Goal: Task Accomplishment & Management: Complete application form

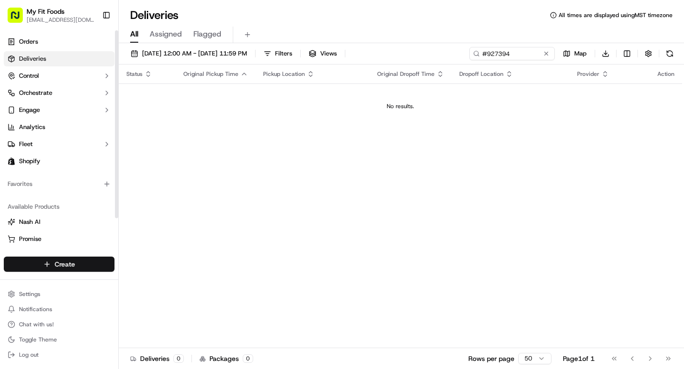
click at [68, 262] on html "My Fit Foods [EMAIL_ADDRESS][DOMAIN_NAME] Toggle Sidebar Orders Deliveries Cont…" at bounding box center [342, 184] width 684 height 369
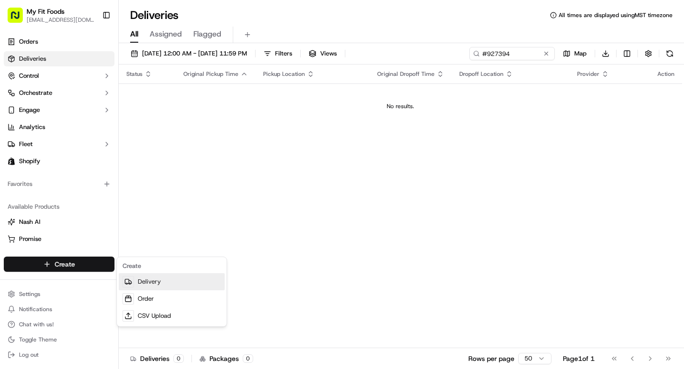
click at [154, 278] on link "Delivery" at bounding box center [172, 282] width 106 height 17
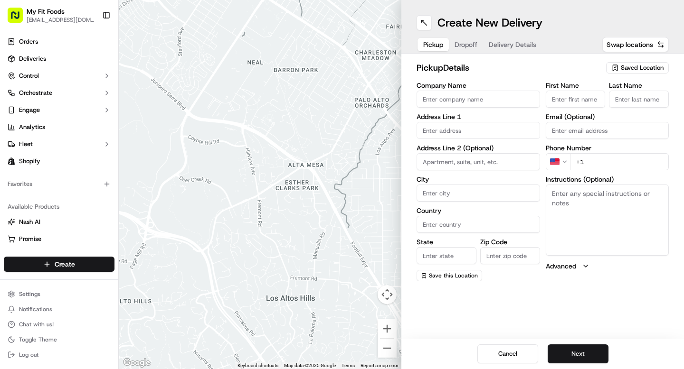
click at [632, 68] on span "Saved Location" at bounding box center [642, 68] width 43 height 9
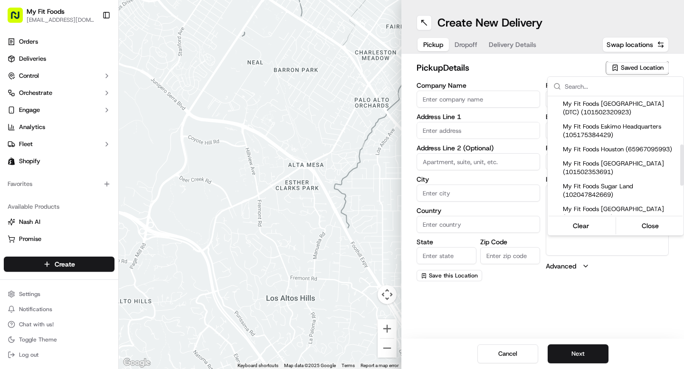
scroll to position [139, 0]
click at [620, 154] on span "My Fit Foods Houston (65967095993)" at bounding box center [621, 150] width 117 height 9
type input "My Fit Foods Houston"
type input "3239 Southwest Fwy"
type input "Houston"
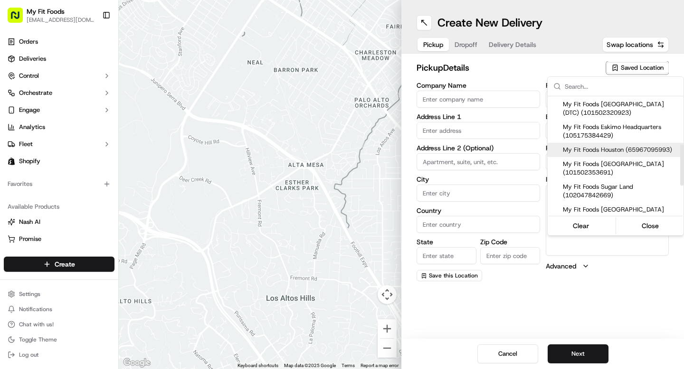
type input "US"
type input "TX"
type input "77027"
type input "+1 281 588 0034"
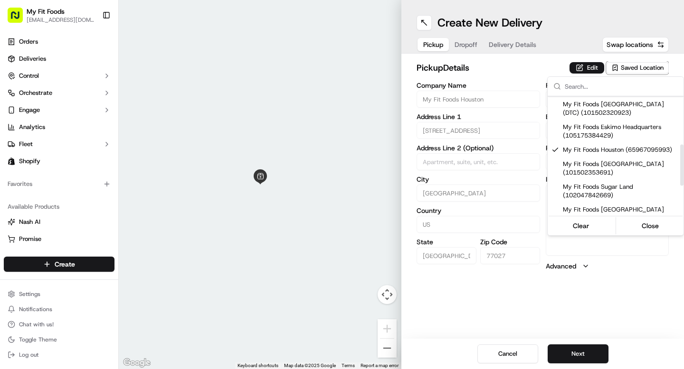
click at [586, 71] on html "My Fit Foods support@myfitfoods.com Toggle Sidebar Orders Deliveries Control Or…" at bounding box center [342, 184] width 684 height 369
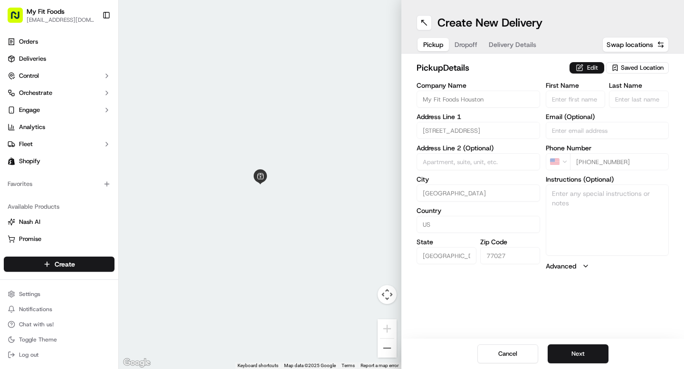
click at [585, 68] on button "Edit" at bounding box center [586, 67] width 35 height 11
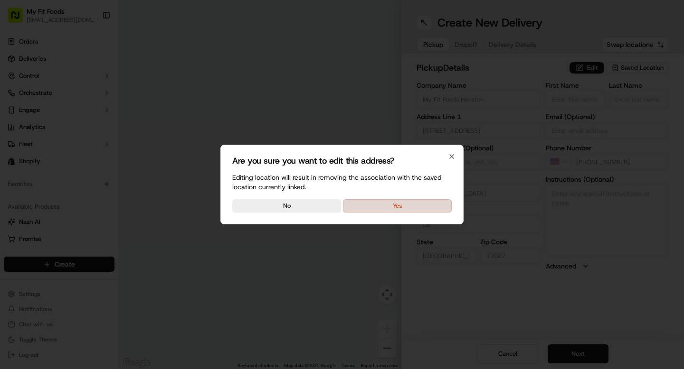
click at [407, 203] on button "Yes" at bounding box center [397, 205] width 109 height 13
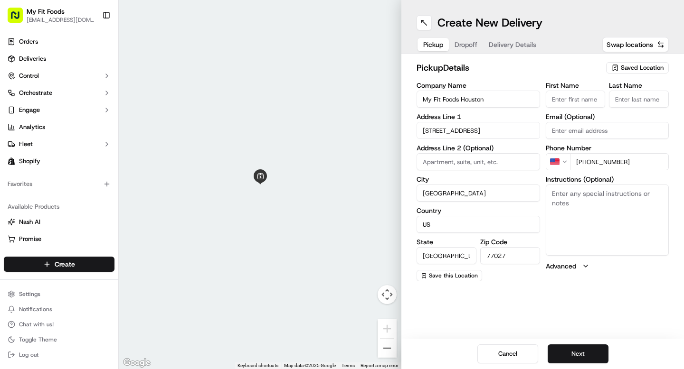
click at [577, 216] on textarea "Instructions (Optional)" at bounding box center [607, 220] width 123 height 71
paste textarea "929823"
paste textarea "2 Small What Came First 1 Small Hawaiian 1 Small Lean Lemon Turkey 1 Small Taco…"
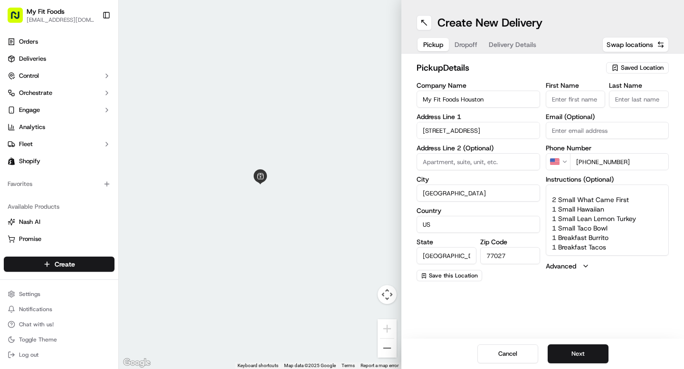
scroll to position [0, 0]
drag, startPoint x: 612, startPoint y: 254, endPoint x: 543, endPoint y: 184, distance: 97.4
click at [541, 181] on div "Company Name My Fit Foods Houston Address Line 1 3239 Southwest Fwy Address Lin…" at bounding box center [543, 181] width 252 height 199
type textarea "929823 missing the following: 2 Small What Came First 1 Small Hawaiian 1 Small …"
click at [586, 361] on button "Next" at bounding box center [578, 354] width 61 height 19
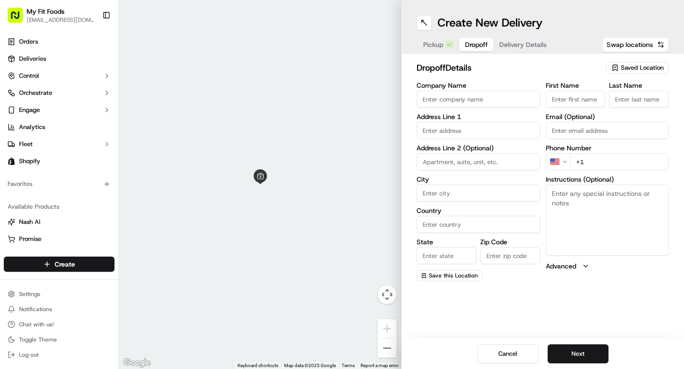
click at [579, 241] on textarea "Instructions (Optional)" at bounding box center [607, 220] width 123 height 71
click at [588, 199] on textarea "Instructions (Optional)" at bounding box center [607, 220] width 123 height 71
paste textarea "929823 missing the following: 2 Small What Came First 1 Small Hawaiian 1 Small …"
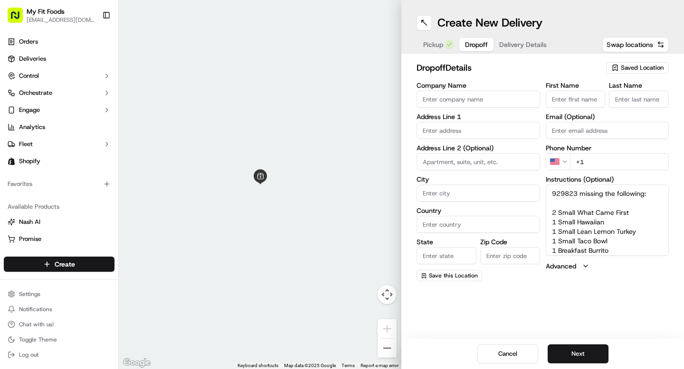
scroll to position [9, 0]
type textarea "929823 missing the following: 2 Small What Came First 1 Small Hawaiian 1 Small …"
click at [605, 162] on input "+1" at bounding box center [619, 161] width 99 height 17
paste input "832 816 0506"
type input "+1 832 816 0506"
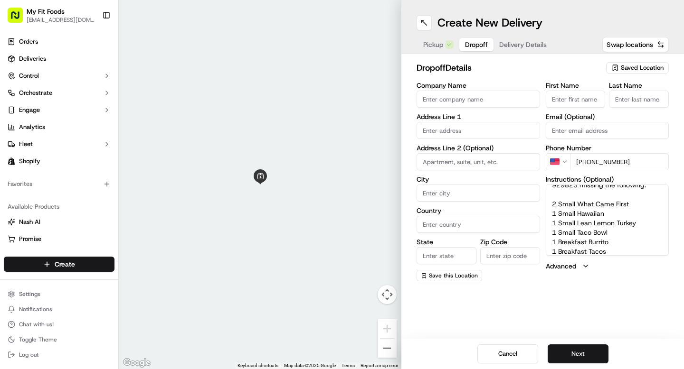
click at [571, 98] on input "First Name" at bounding box center [576, 99] width 60 height 17
type input "Felipa"
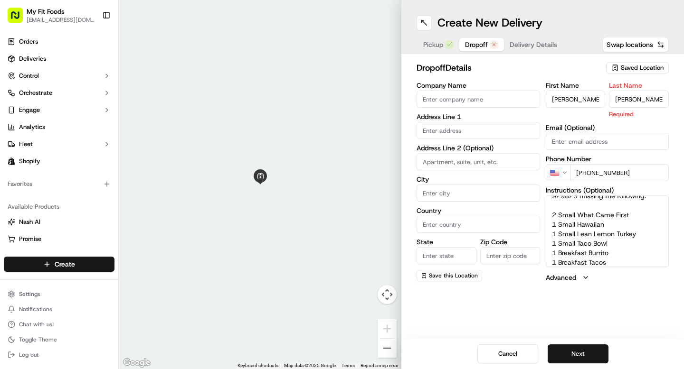
type input "Mata"
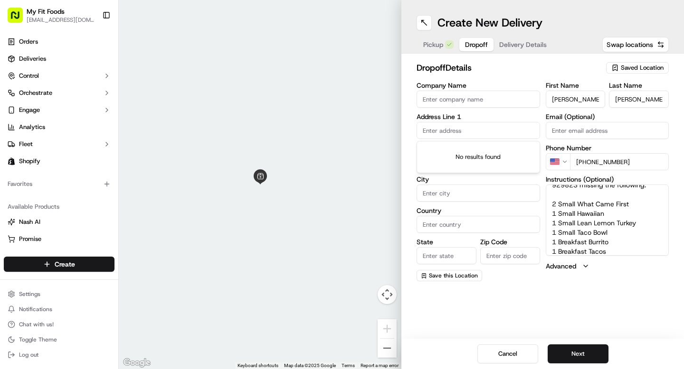
click at [461, 134] on input "text" at bounding box center [478, 130] width 123 height 17
paste input "3623 W.Alabama Street Apt 347 Houston TX 77027"
click at [473, 155] on div "3623 West Alabama Street apt 347, Houston, TX 77027" at bounding box center [478, 150] width 119 height 14
type input "[STREET_ADDRESS][US_STATE]"
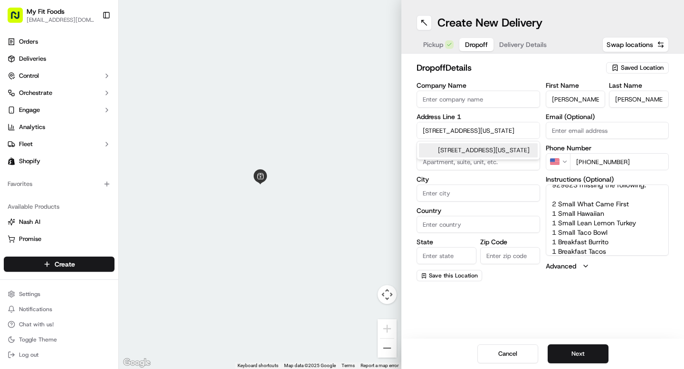
type input "347"
type input "Houston"
type input "United States"
type input "TX"
type input "77027"
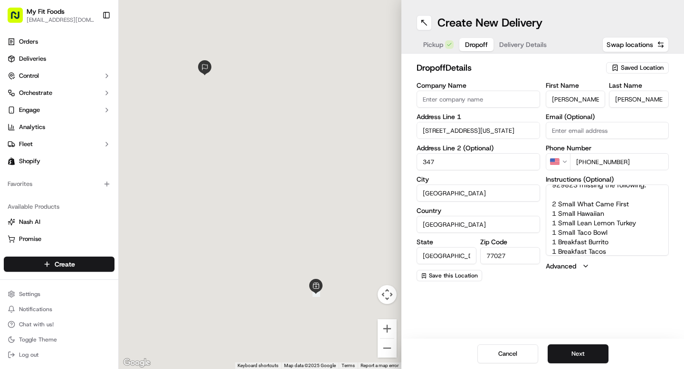
type input "3623 West Alabama Street"
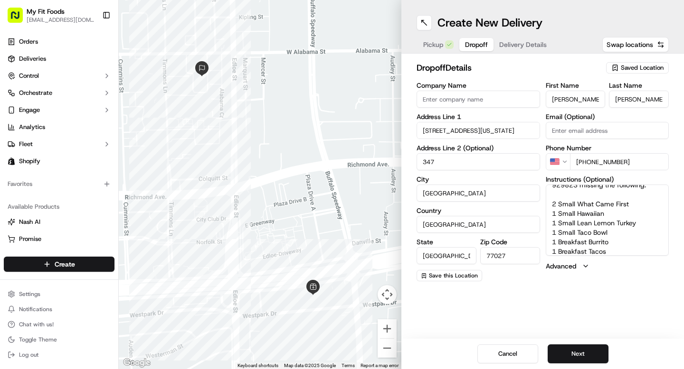
click at [424, 163] on input "347" at bounding box center [478, 161] width 123 height 17
type input "#347"
click at [581, 350] on button "Next" at bounding box center [578, 354] width 61 height 19
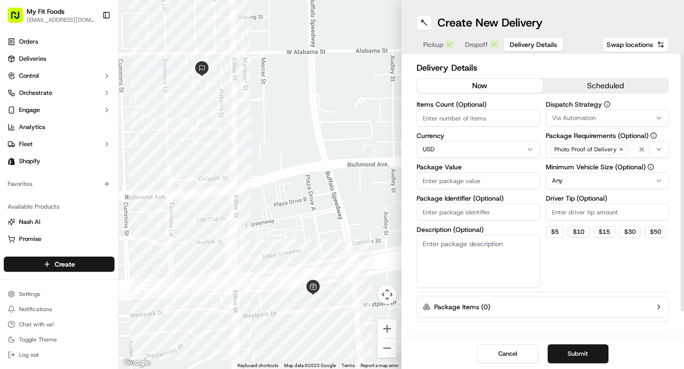
click at [446, 111] on input "Items Count (Optional)" at bounding box center [478, 118] width 123 height 17
type input "11"
click at [448, 209] on input "Package Identifier (Optional)" at bounding box center [478, 212] width 123 height 17
type input "98"
click at [580, 350] on button "Submit" at bounding box center [578, 354] width 61 height 19
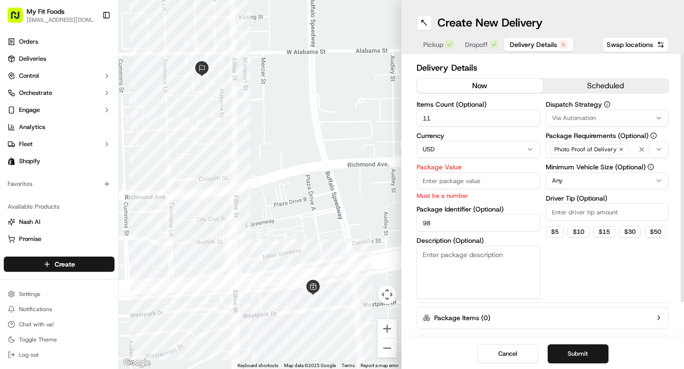
click at [450, 181] on input "Package Value" at bounding box center [478, 180] width 123 height 17
type input "98"
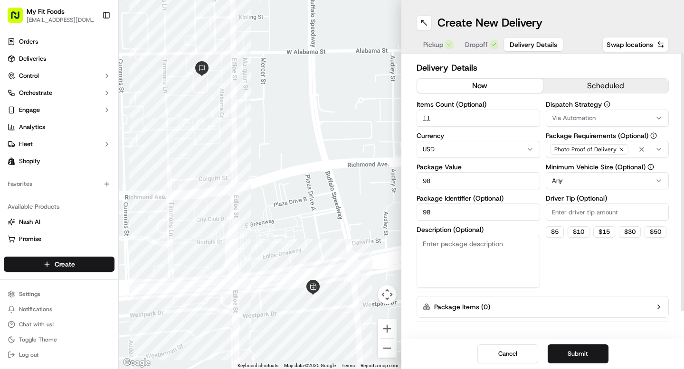
drag, startPoint x: 442, startPoint y: 224, endPoint x: 385, endPoint y: 227, distance: 57.1
click at [385, 227] on div "← Move left → Move right ↑ Move up ↓ Move down + Zoom in - Zoom out Home Jump l…" at bounding box center [401, 184] width 565 height 369
type input "9"
click at [580, 347] on button "Submit" at bounding box center [578, 354] width 61 height 19
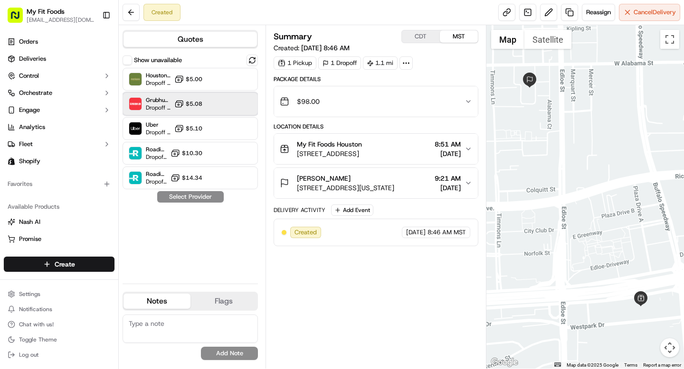
click at [213, 109] on div "Grubhub (MFF) Dropoff ETA 22 minutes $5.08" at bounding box center [190, 104] width 135 height 23
click at [468, 103] on icon "button" at bounding box center [468, 102] width 8 height 8
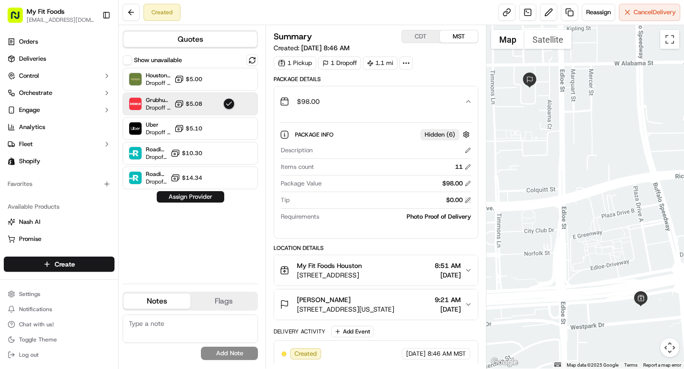
click at [469, 201] on button at bounding box center [467, 200] width 7 height 7
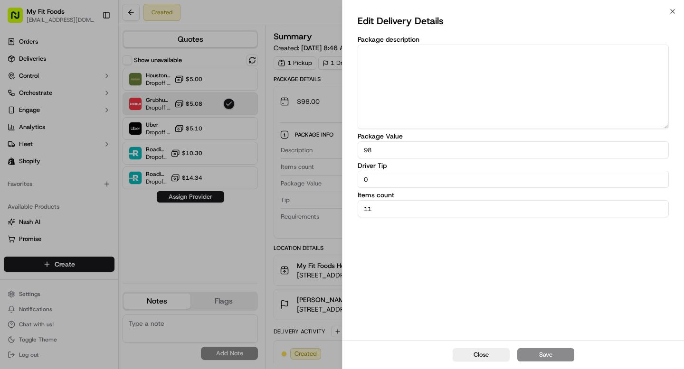
drag, startPoint x: 391, startPoint y: 176, endPoint x: 353, endPoint y: 176, distance: 37.5
click at [353, 176] on div "Edit Delivery Details Package description Package Value 98 Driver Tip 0 Items c…" at bounding box center [512, 175] width 341 height 329
type input "2"
click at [529, 356] on button "Save" at bounding box center [545, 355] width 57 height 13
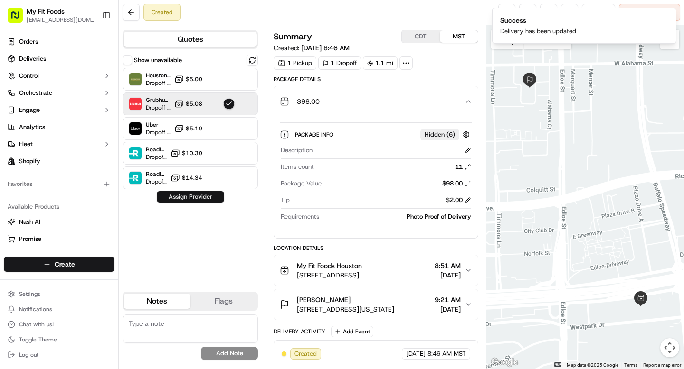
click at [198, 197] on button "Assign Provider" at bounding box center [190, 196] width 67 height 11
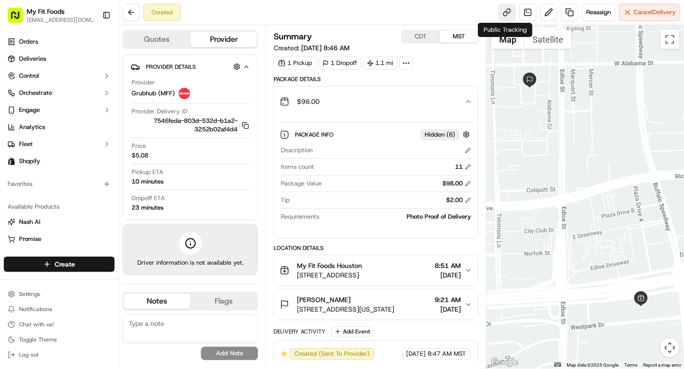
click at [506, 9] on link at bounding box center [506, 12] width 17 height 17
